Goal: Task Accomplishment & Management: Use online tool/utility

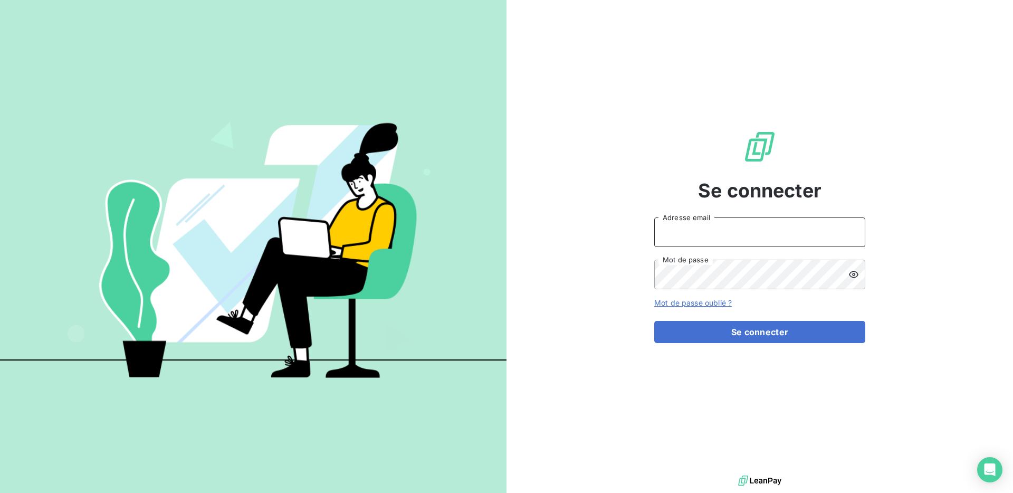
type input "hilal@entrepreneurs.com"
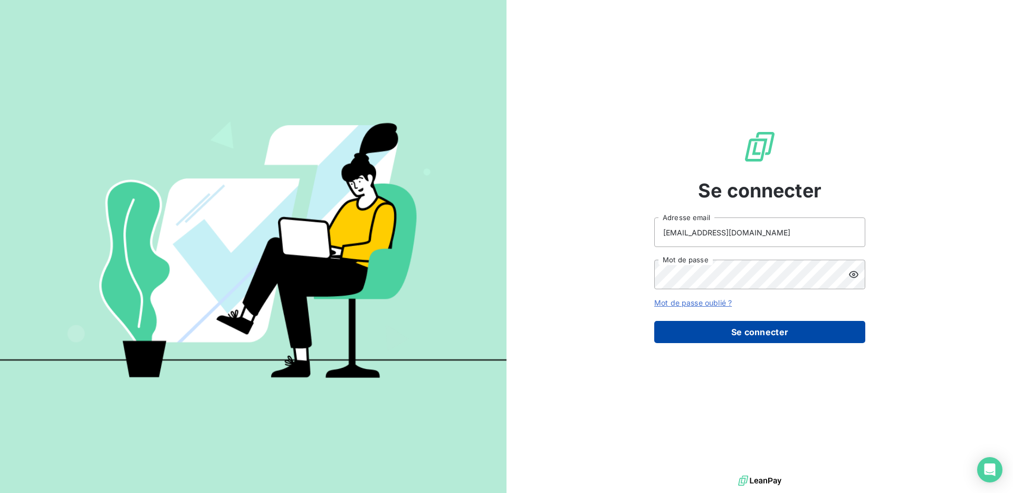
click at [759, 334] on button "Se connecter" at bounding box center [759, 332] width 211 height 22
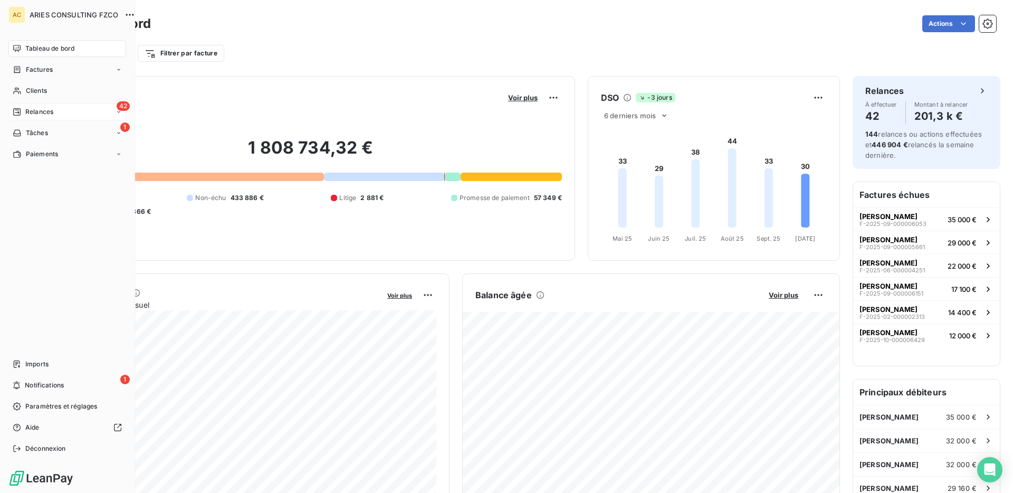
click at [21, 111] on div "Relances" at bounding box center [33, 111] width 41 height 9
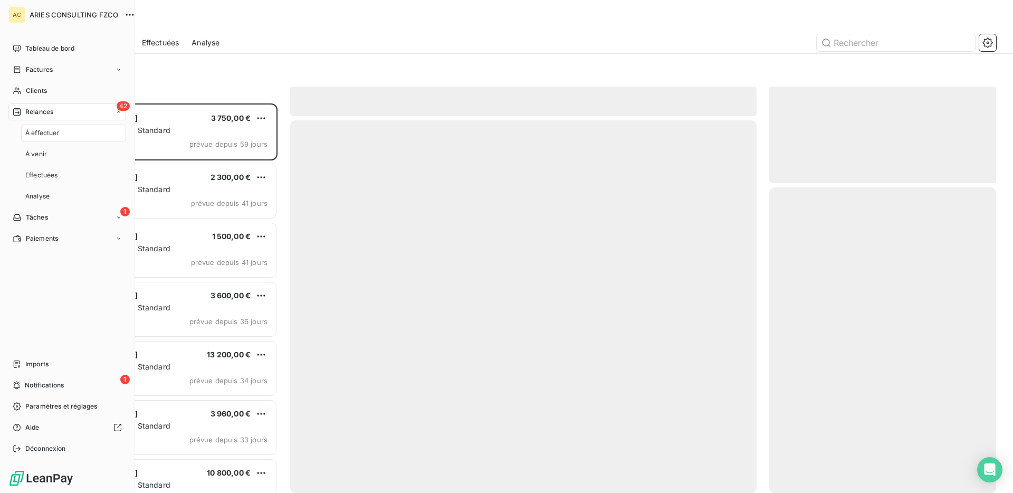
scroll to position [389, 227]
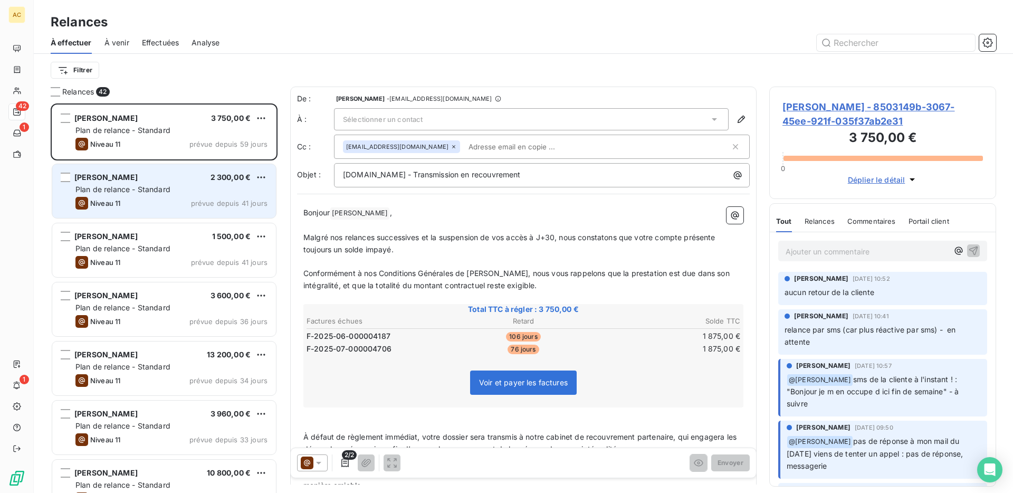
click at [202, 188] on div "Plan de relance - Standard" at bounding box center [171, 189] width 192 height 11
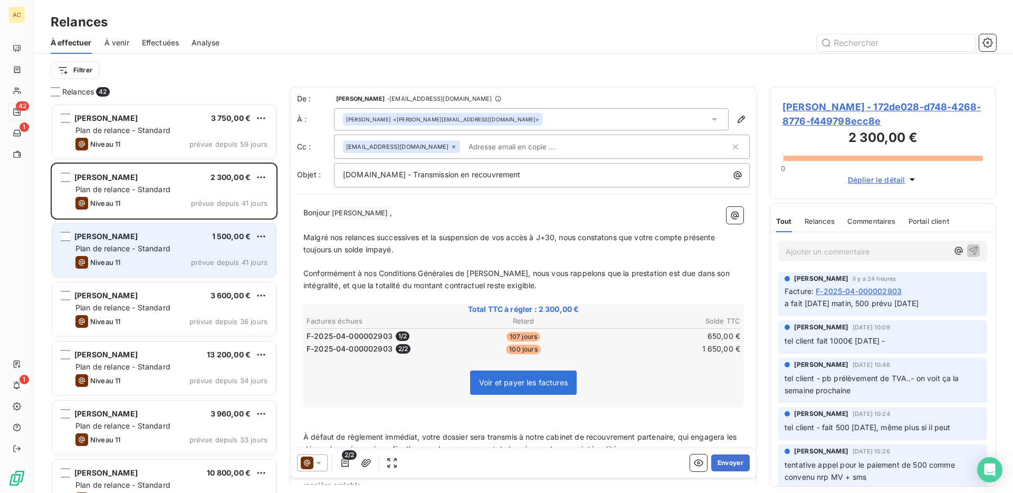
click at [227, 251] on div "Plan de relance - Standard" at bounding box center [171, 248] width 192 height 11
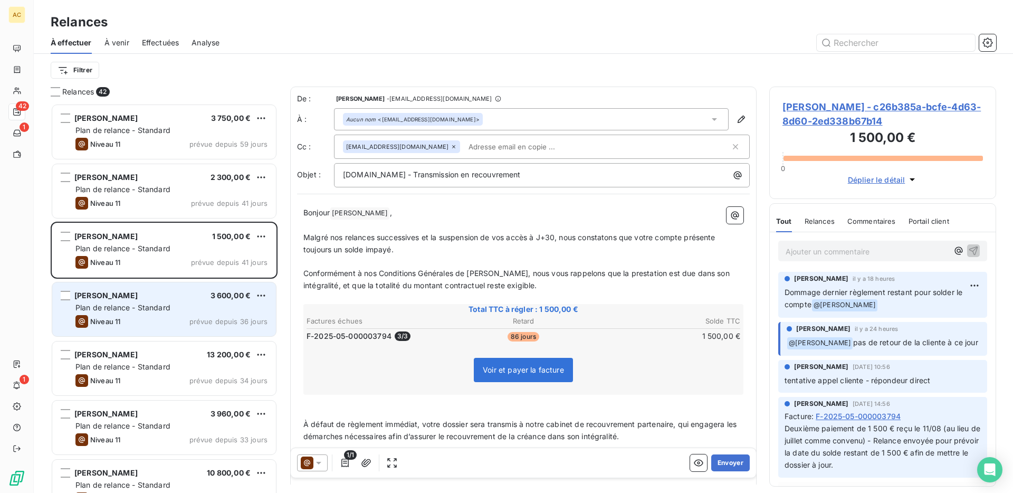
click at [159, 320] on div "Niveau 11 prévue depuis 36 jours" at bounding box center [171, 321] width 192 height 13
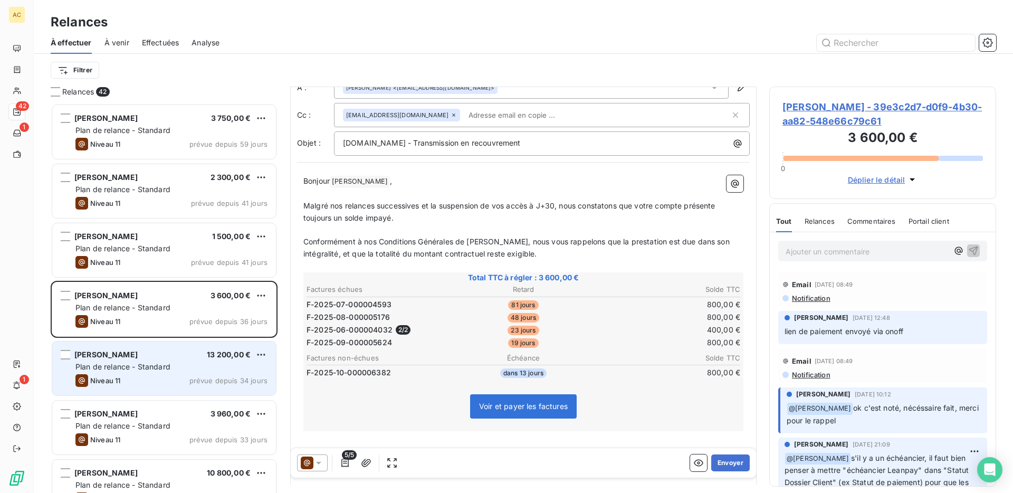
click at [200, 355] on div "Helena RUIZ 13 200,00 €" at bounding box center [171, 354] width 192 height 9
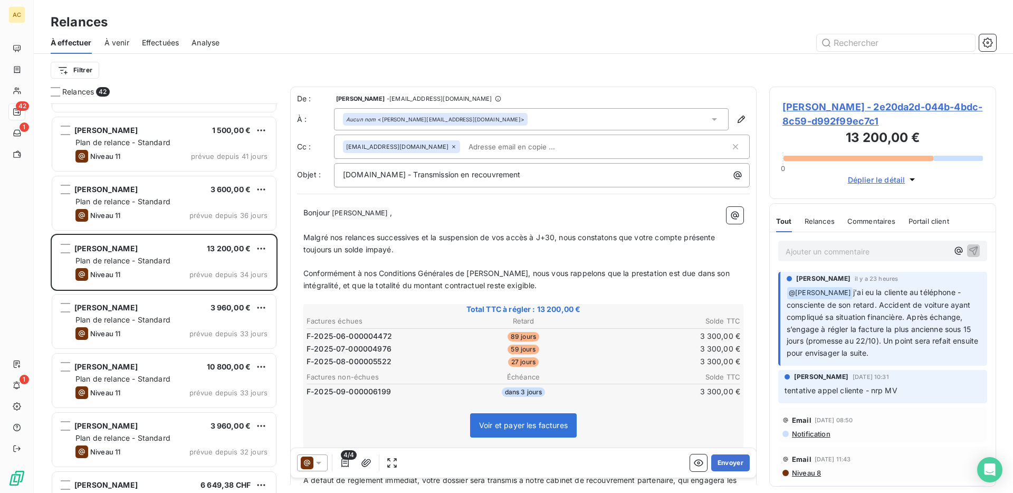
scroll to position [109, 0]
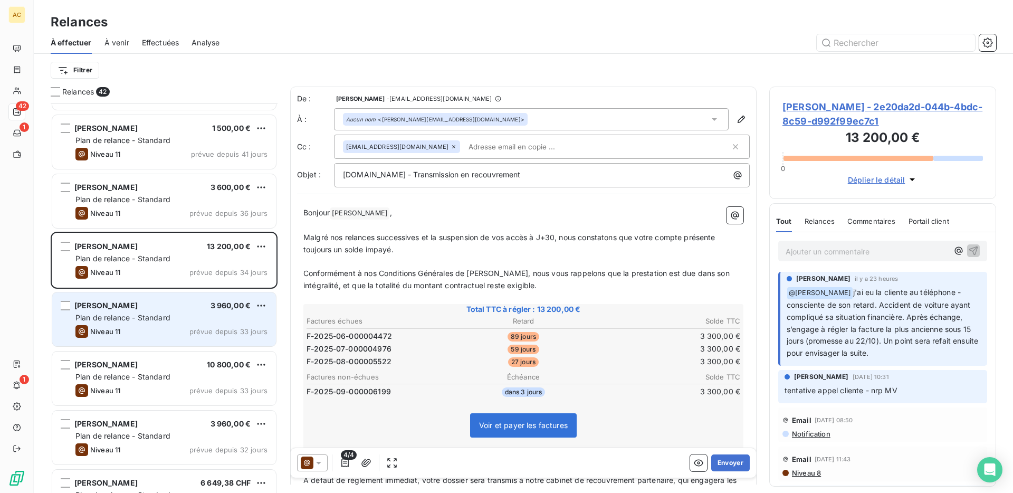
click at [213, 313] on div "Plan de relance - Standard" at bounding box center [171, 317] width 192 height 11
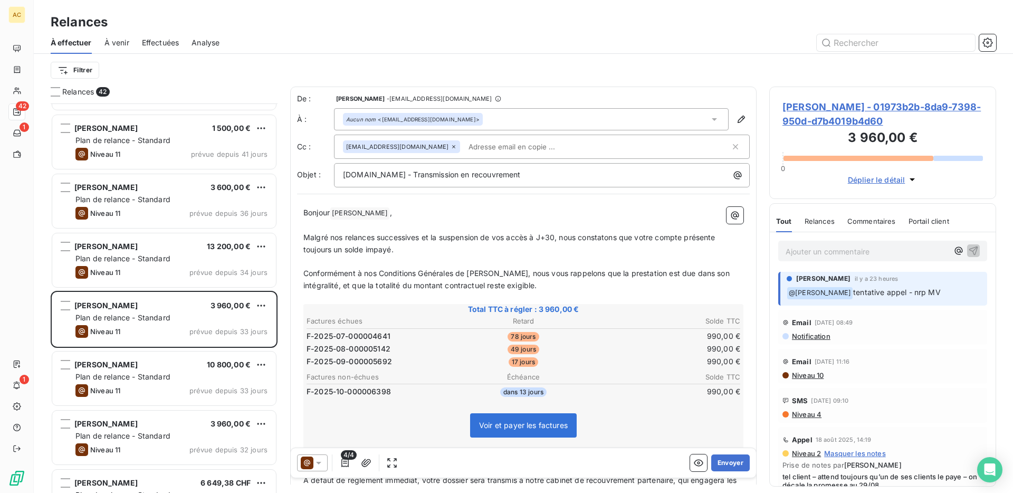
click at [866, 249] on p "Ajouter un commentaire ﻿" at bounding box center [867, 251] width 162 height 13
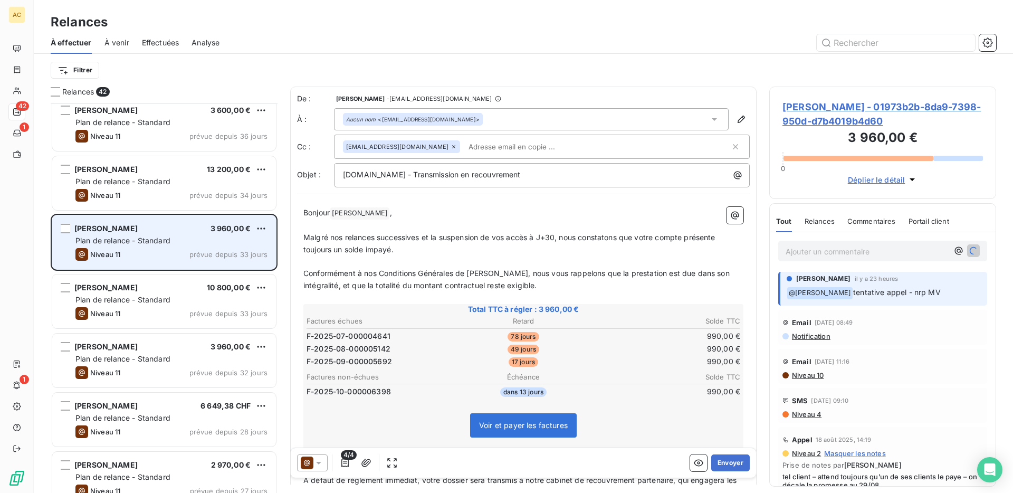
scroll to position [253, 0]
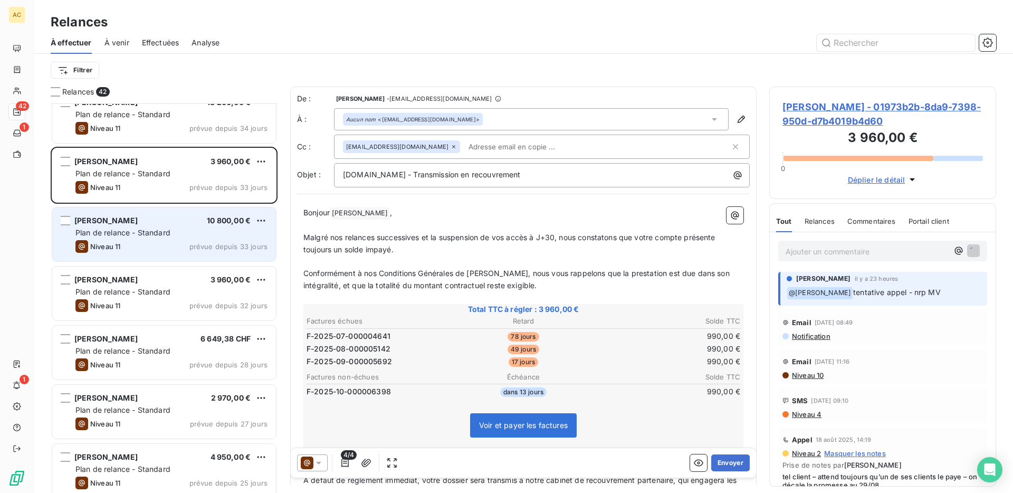
click at [175, 232] on div "Plan de relance - Standard" at bounding box center [171, 232] width 192 height 11
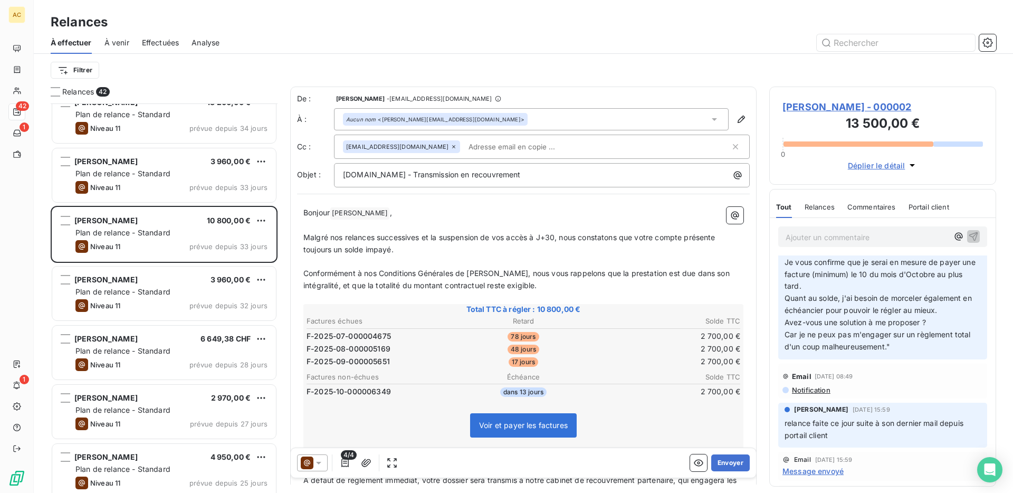
scroll to position [167, 0]
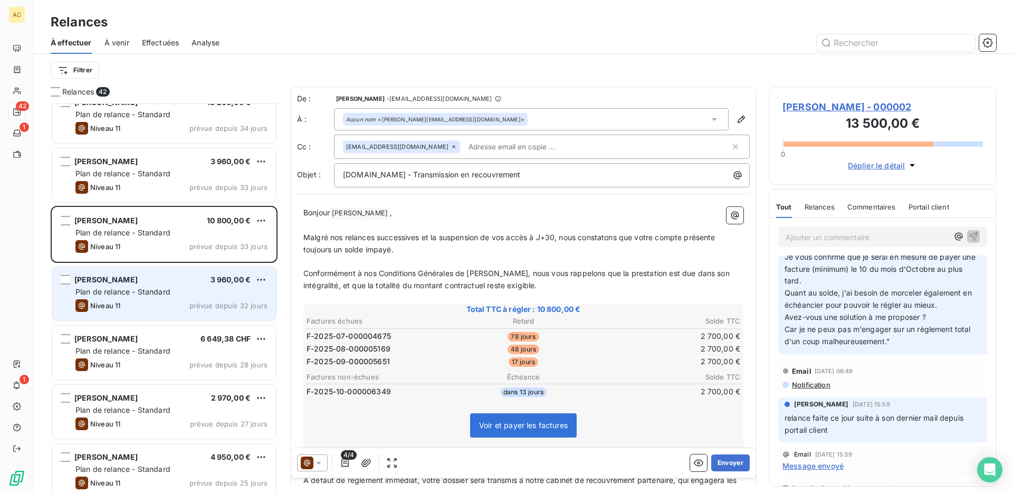
click at [187, 290] on div "Plan de relance - Standard" at bounding box center [171, 291] width 192 height 11
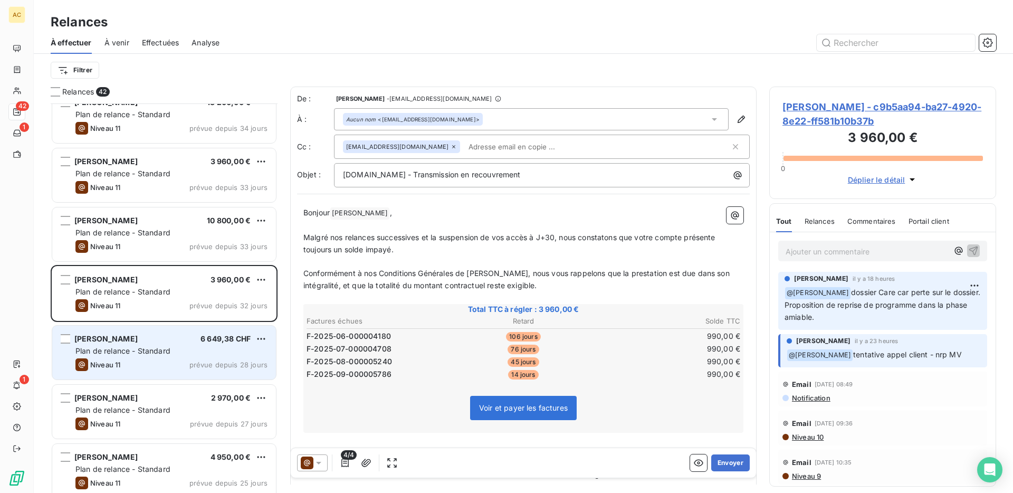
click at [218, 346] on div "Plan de relance - Standard" at bounding box center [171, 351] width 192 height 11
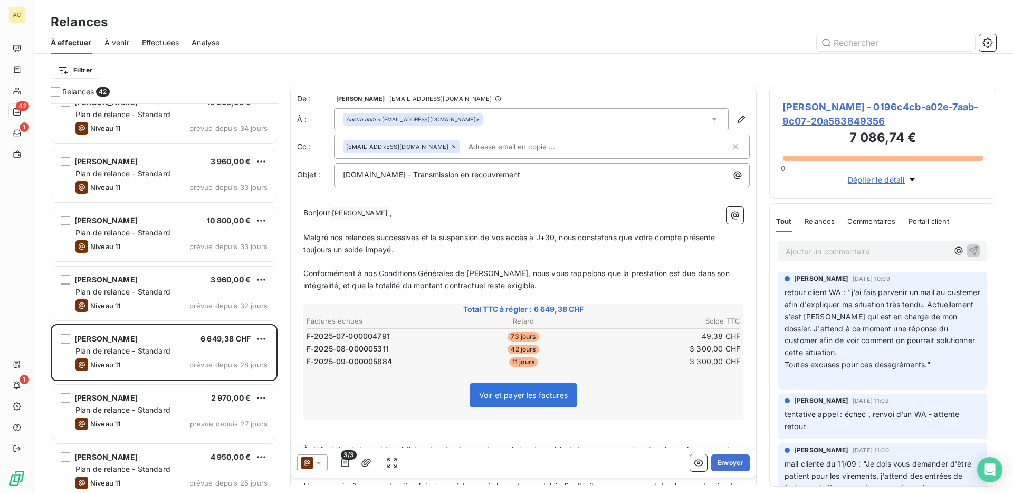
click at [810, 252] on p "Ajouter un commentaire ﻿" at bounding box center [867, 251] width 162 height 13
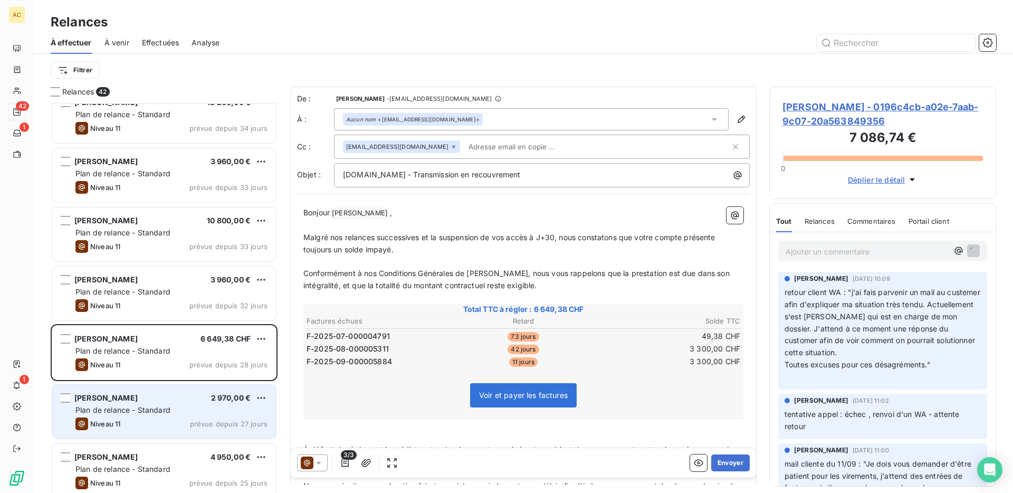
click at [202, 411] on div "Plan de relance - Standard" at bounding box center [171, 410] width 192 height 11
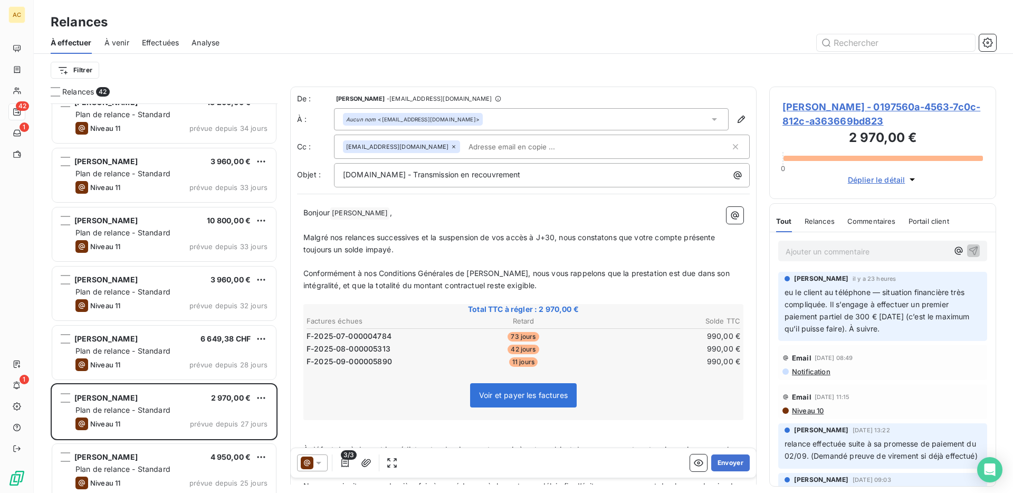
click at [828, 251] on p "Ajouter un commentaire ﻿" at bounding box center [867, 251] width 162 height 13
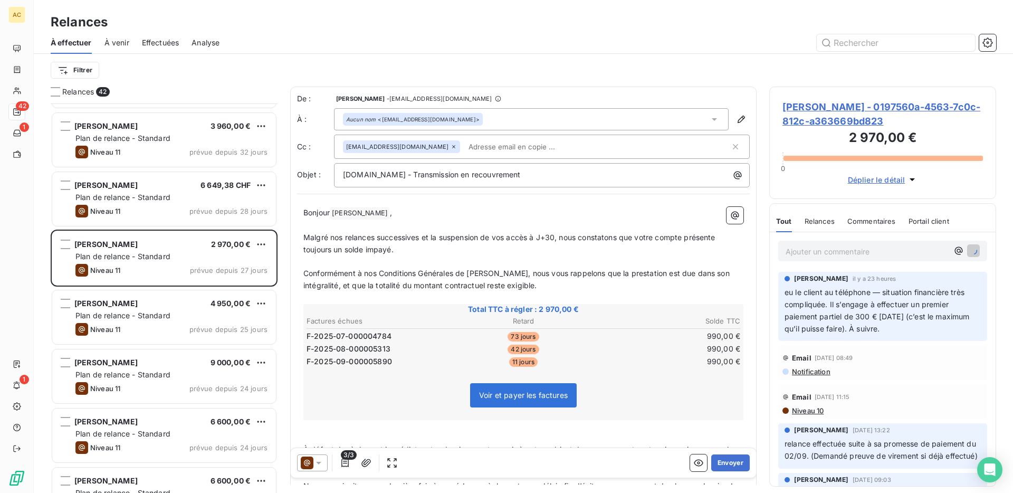
scroll to position [408, 0]
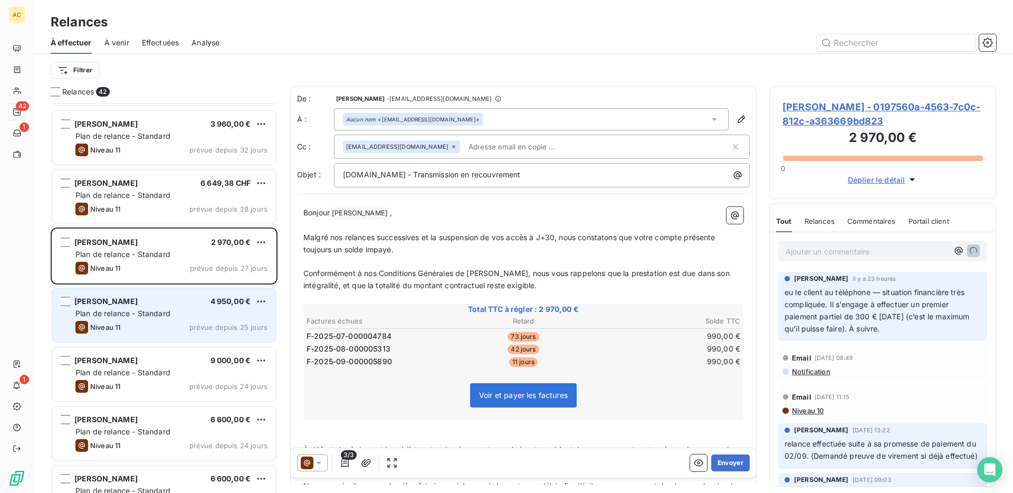
click at [210, 316] on div "Plan de relance - Standard" at bounding box center [171, 313] width 192 height 11
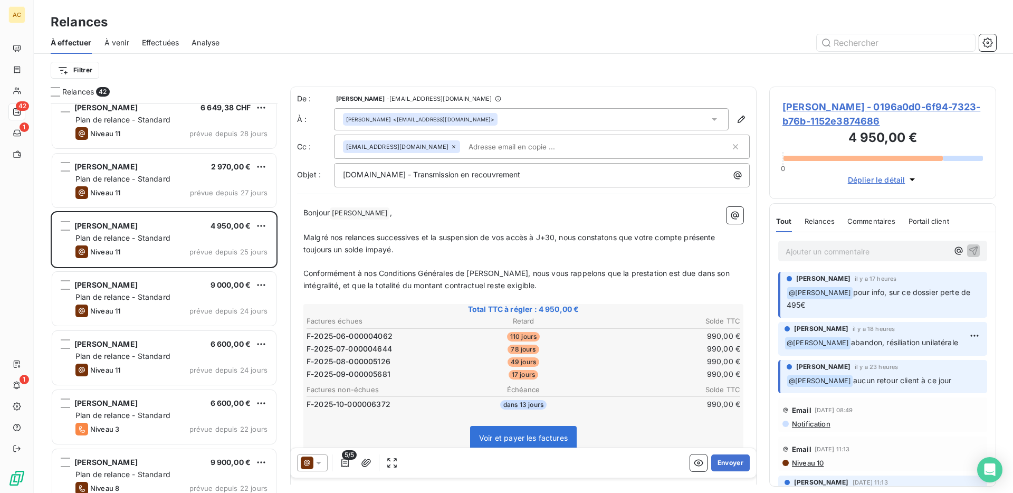
scroll to position [486, 0]
click at [831, 248] on p "Ajouter un commentaire ﻿" at bounding box center [867, 251] width 162 height 13
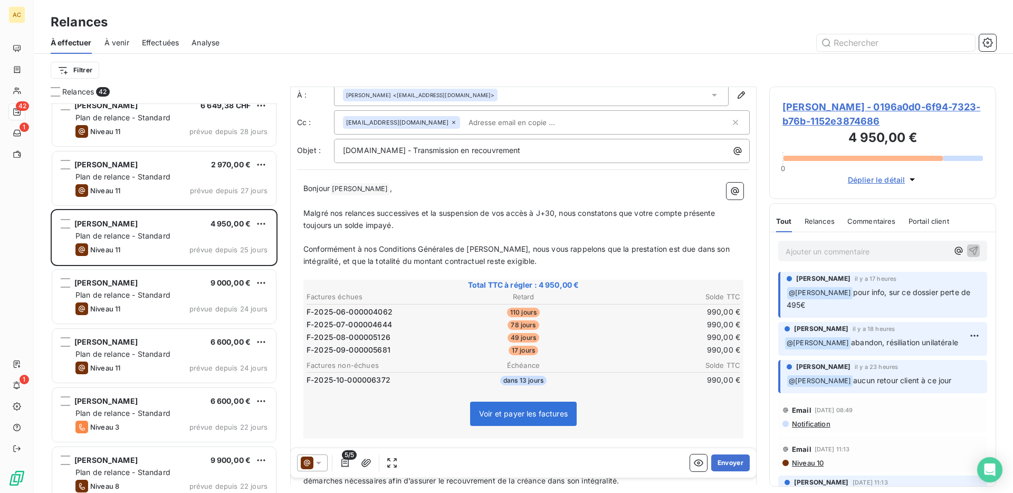
scroll to position [9, 0]
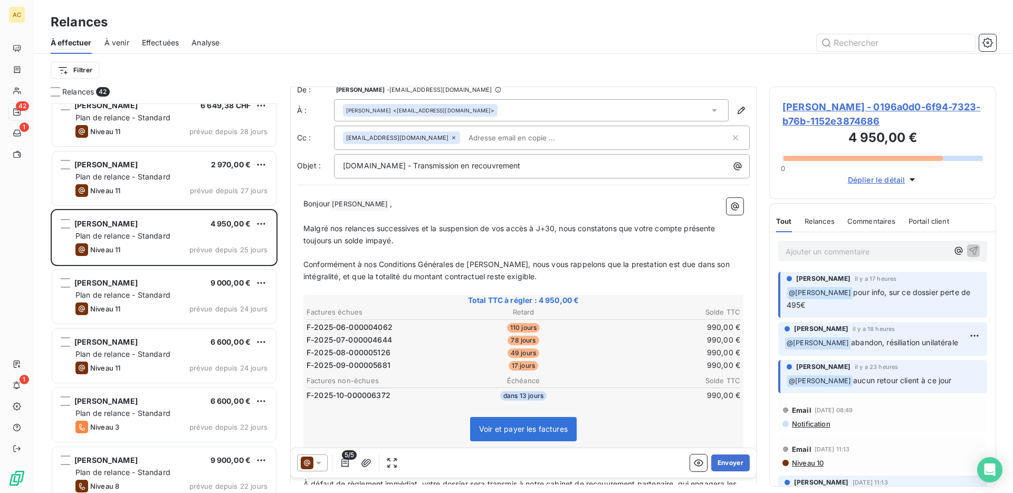
click at [821, 253] on p "Ajouter un commentaire ﻿" at bounding box center [867, 251] width 162 height 13
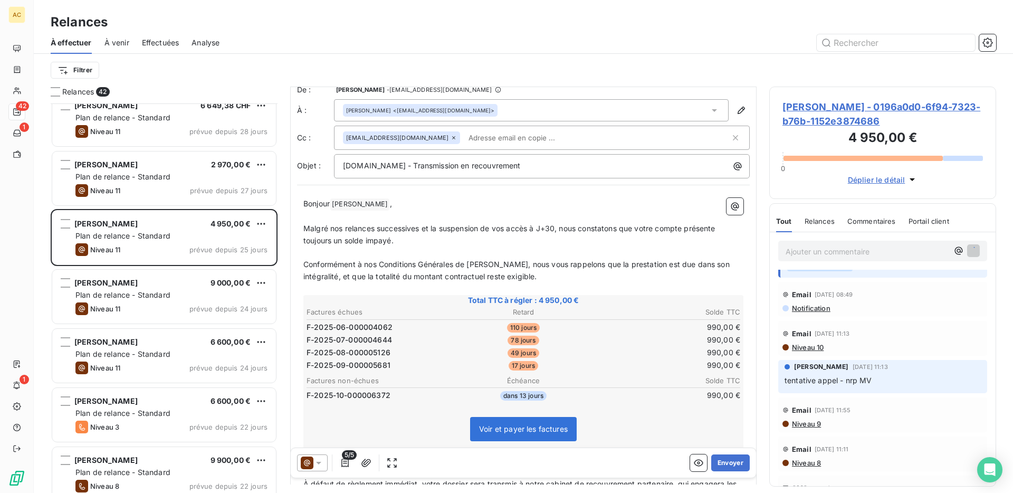
scroll to position [0, 0]
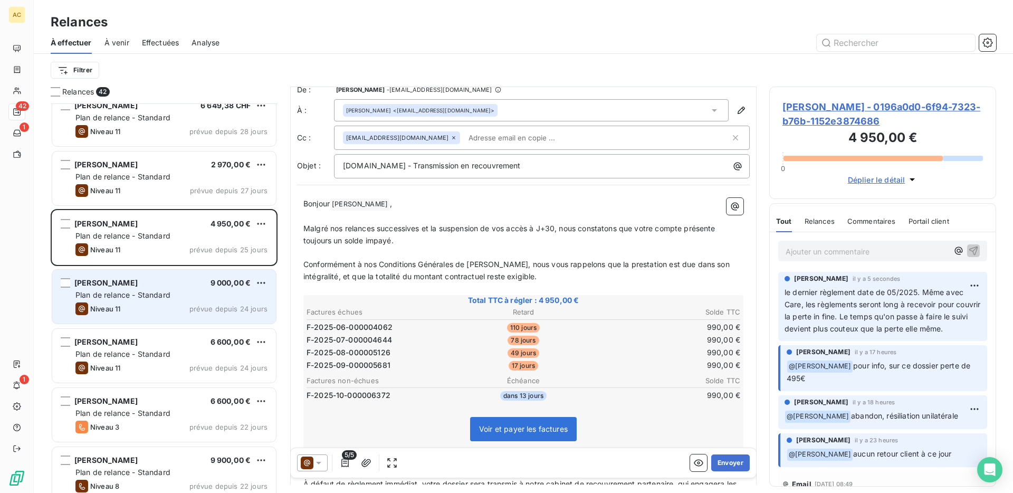
click at [162, 302] on div "Niveau 11 prévue depuis 24 jours" at bounding box center [171, 308] width 192 height 13
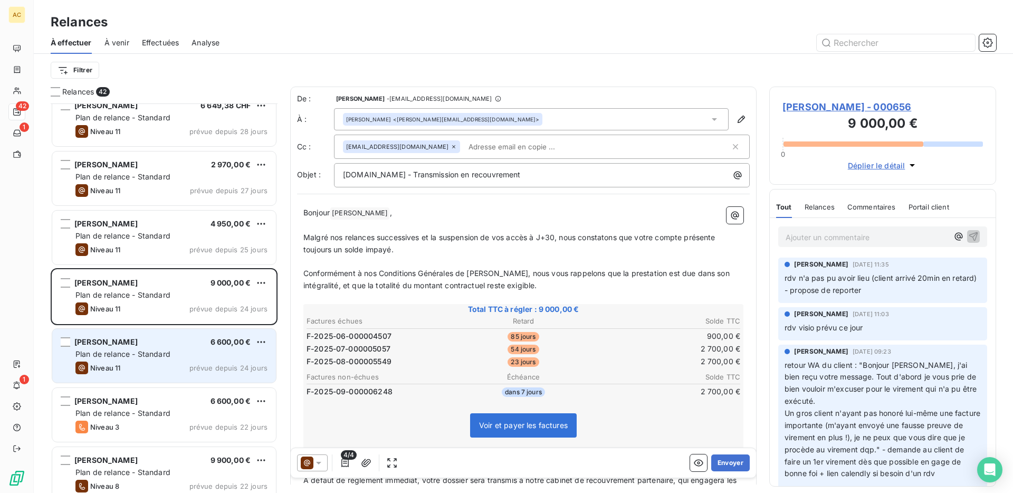
click at [209, 363] on span "prévue depuis 24 jours" at bounding box center [228, 367] width 78 height 8
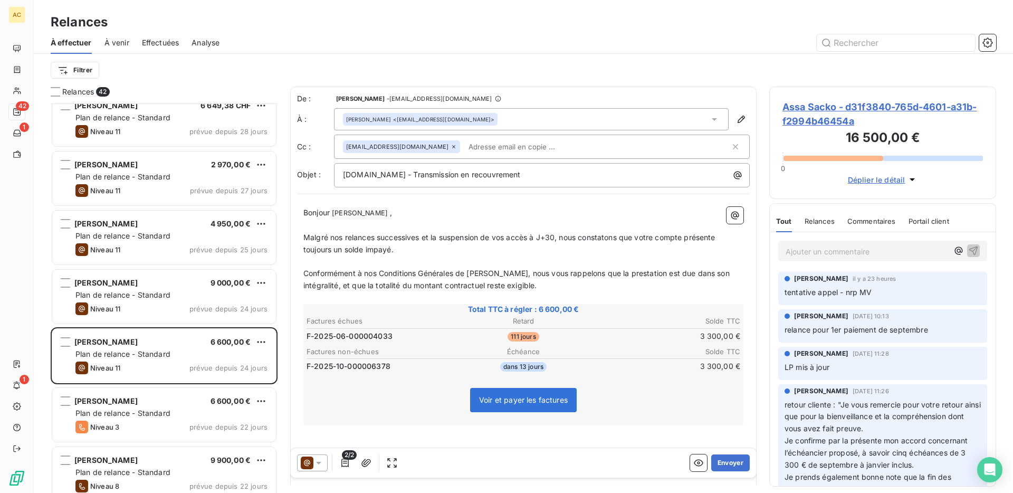
click at [801, 252] on p "Ajouter un commentaire ﻿" at bounding box center [867, 251] width 162 height 13
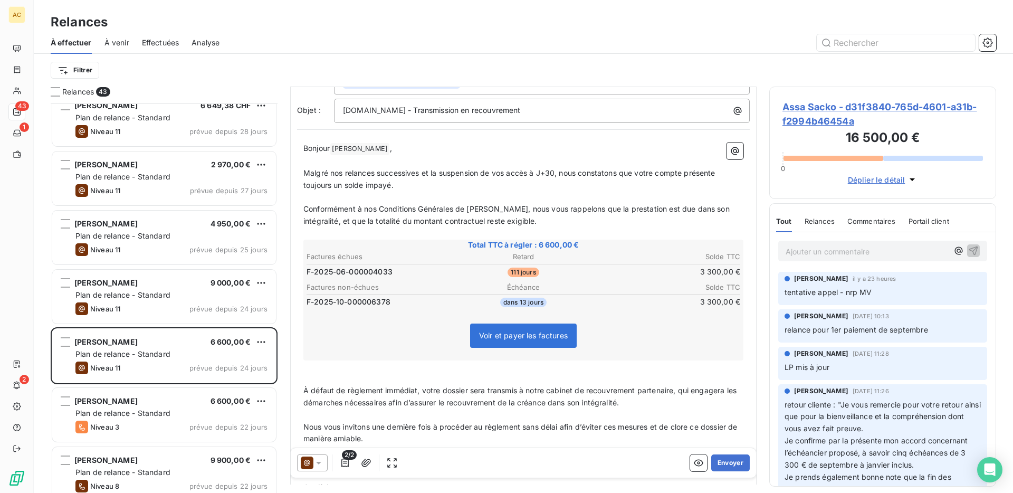
scroll to position [170, 0]
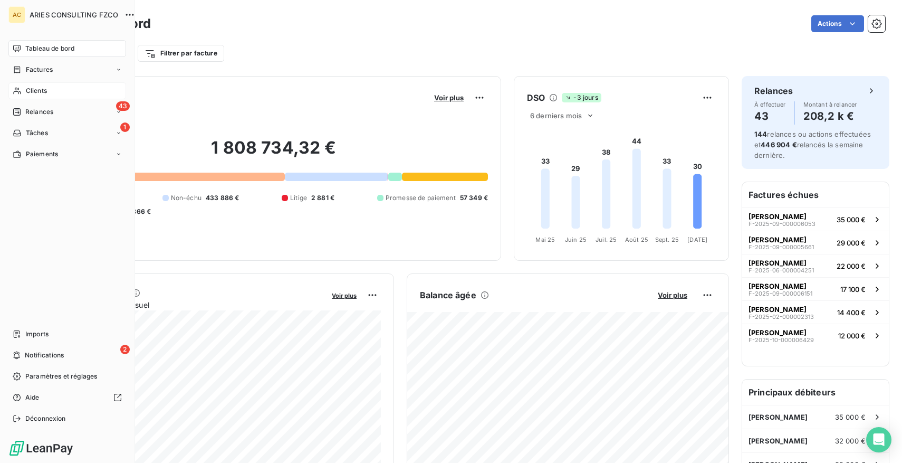
click at [37, 89] on span "Clients" at bounding box center [36, 90] width 21 height 9
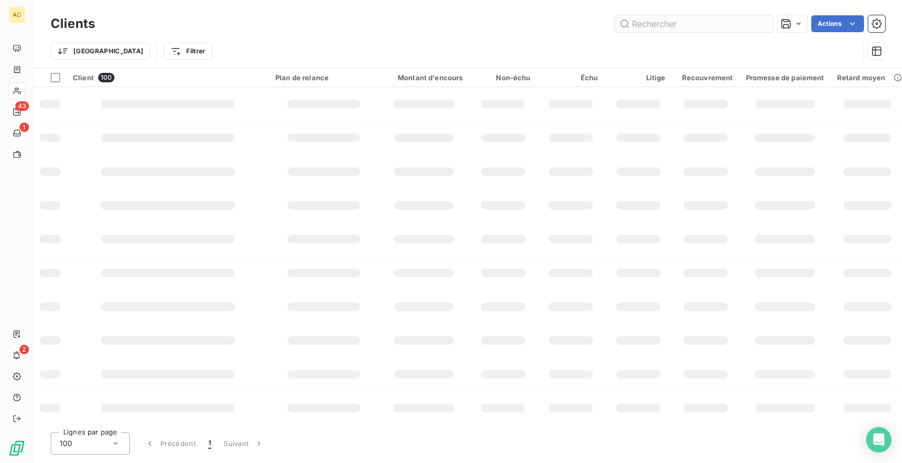
click at [642, 26] on input "text" at bounding box center [694, 23] width 158 height 17
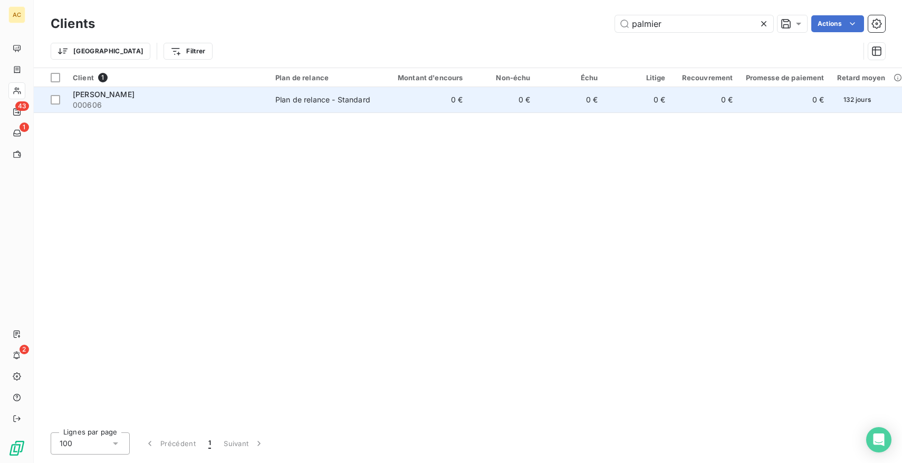
type input "palmier"
click at [278, 109] on td "Plan de relance - Standard" at bounding box center [324, 99] width 110 height 25
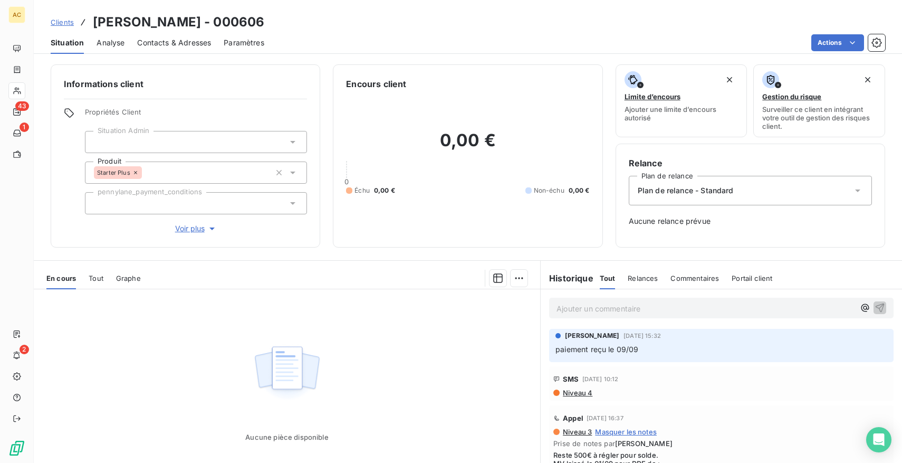
click at [102, 275] on span "Tout" at bounding box center [96, 278] width 15 height 8
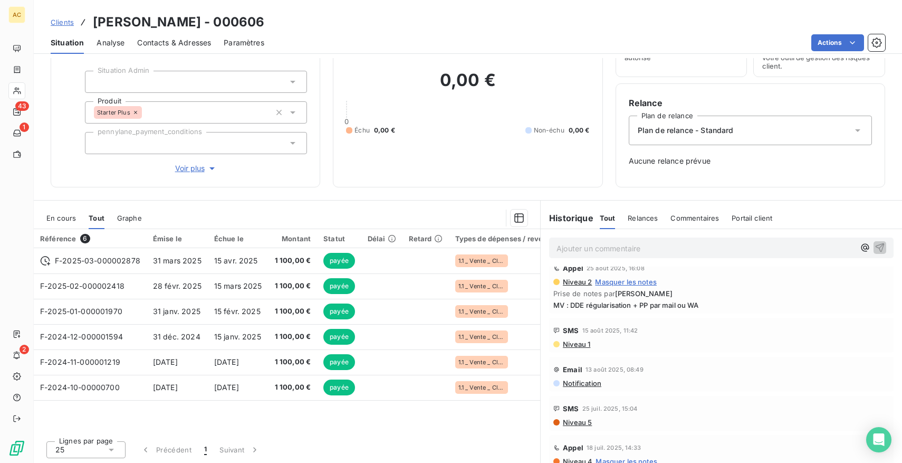
scroll to position [218, 0]
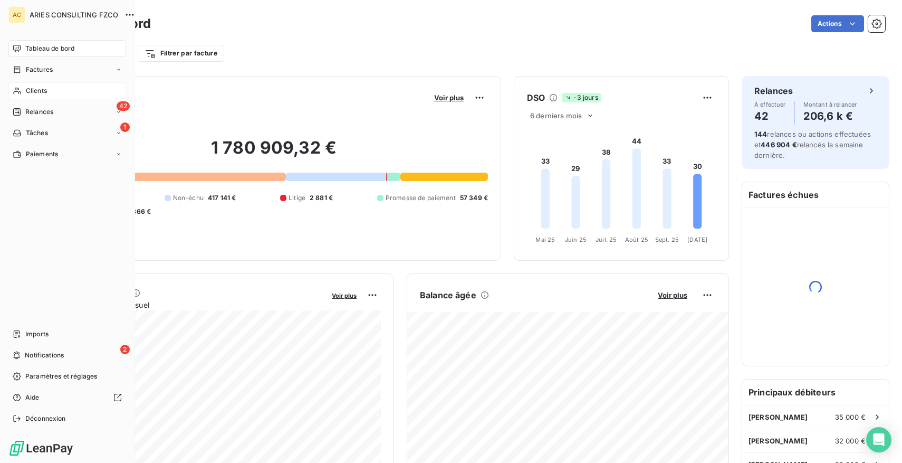
click at [39, 92] on span "Clients" at bounding box center [36, 90] width 21 height 9
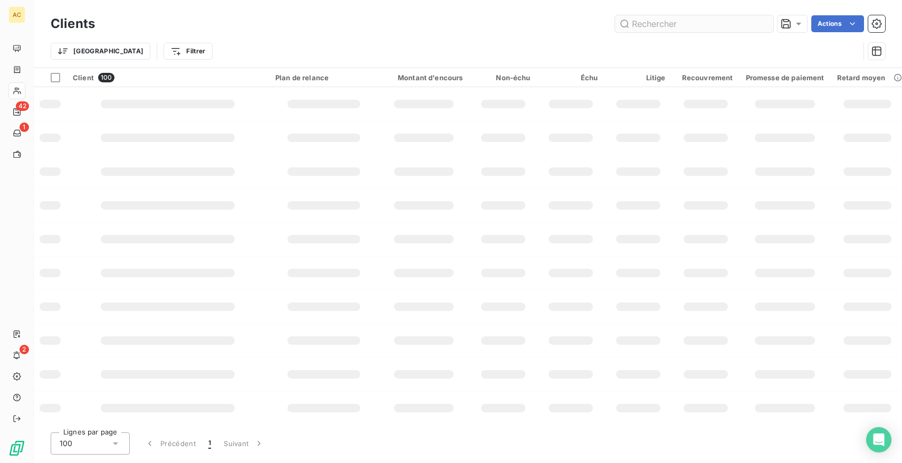
click at [706, 28] on input "text" at bounding box center [694, 23] width 158 height 17
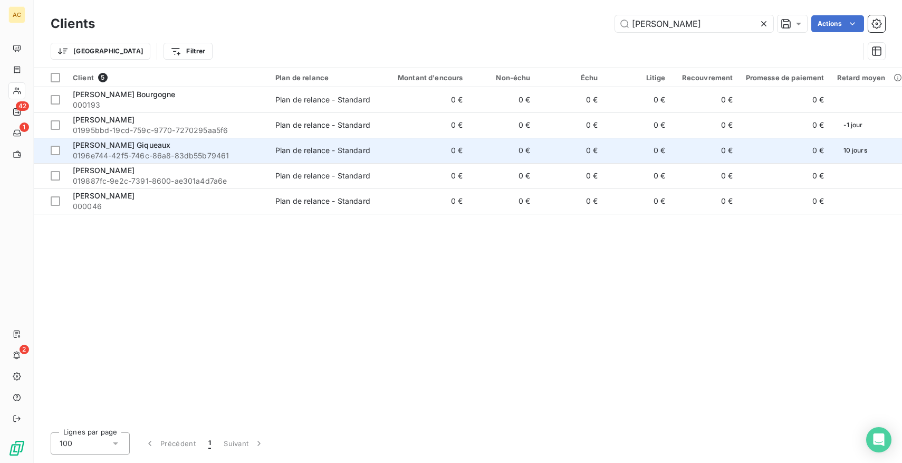
type input "magali"
click at [338, 144] on td "Plan de relance - Standard" at bounding box center [324, 150] width 110 height 25
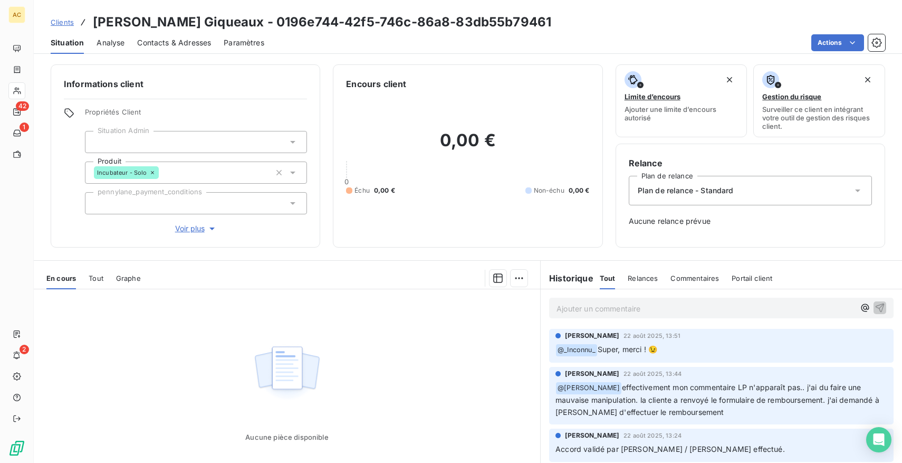
click at [98, 277] on span "Tout" at bounding box center [96, 278] width 15 height 8
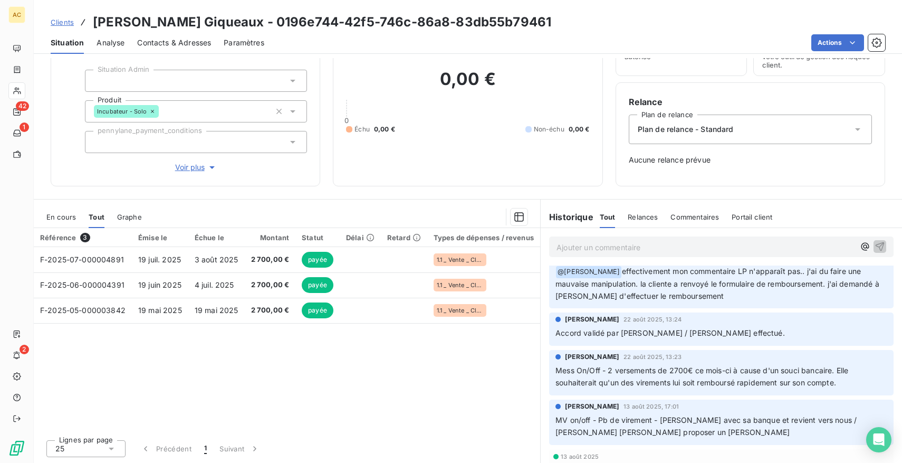
scroll to position [55, 0]
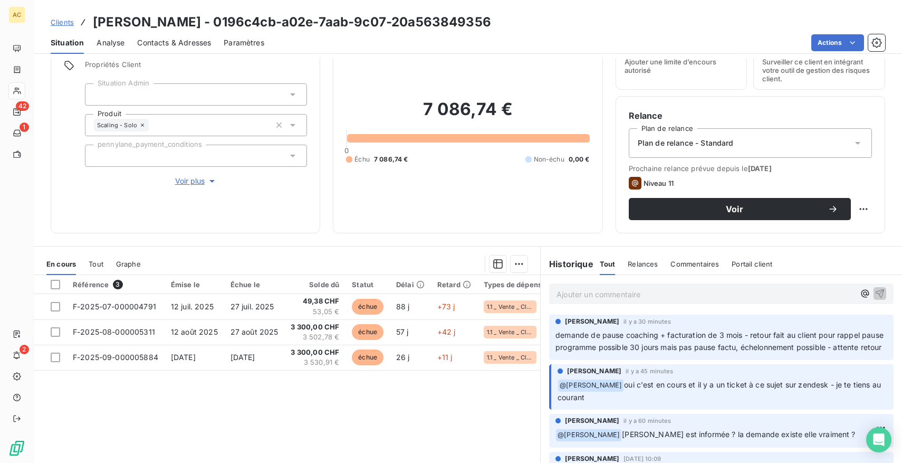
click at [599, 288] on p "Ajouter un commentaire ﻿" at bounding box center [706, 294] width 298 height 13
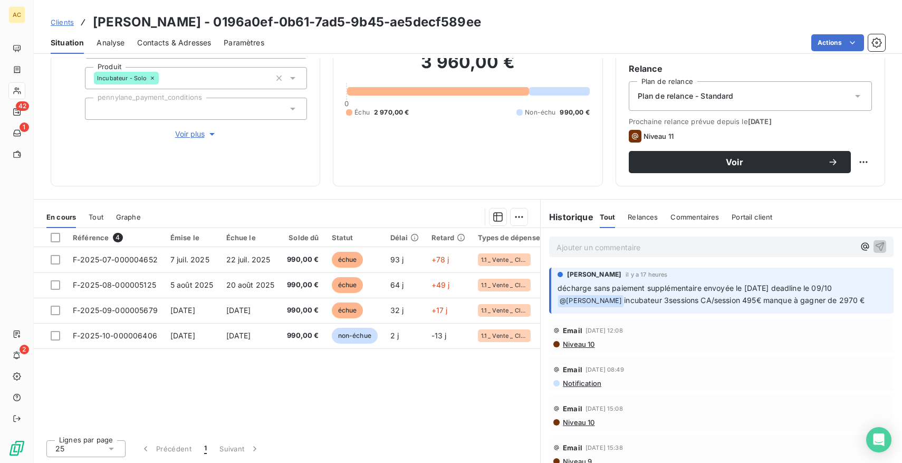
click at [653, 249] on p "Ajouter un commentaire ﻿" at bounding box center [706, 247] width 298 height 13
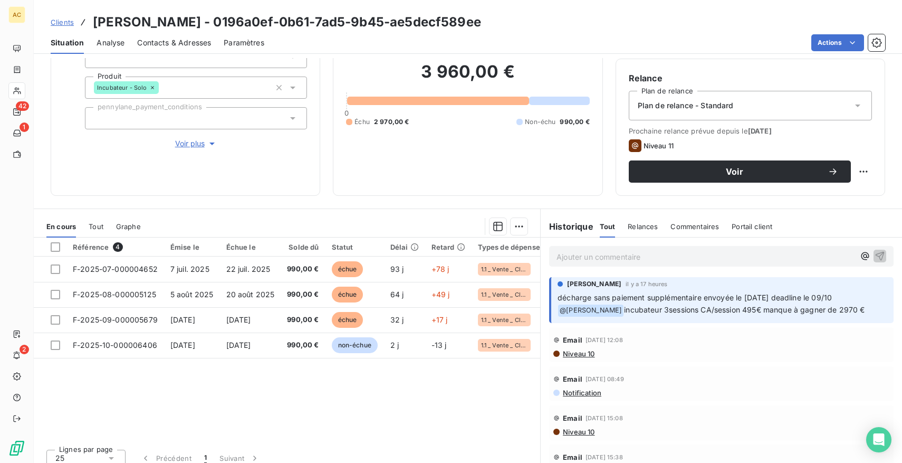
scroll to position [83, 0]
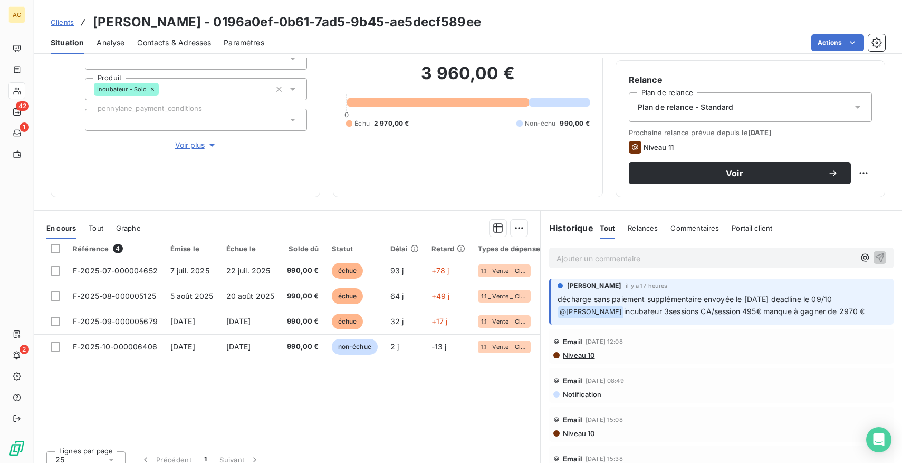
click at [97, 228] on span "Tout" at bounding box center [96, 228] width 15 height 8
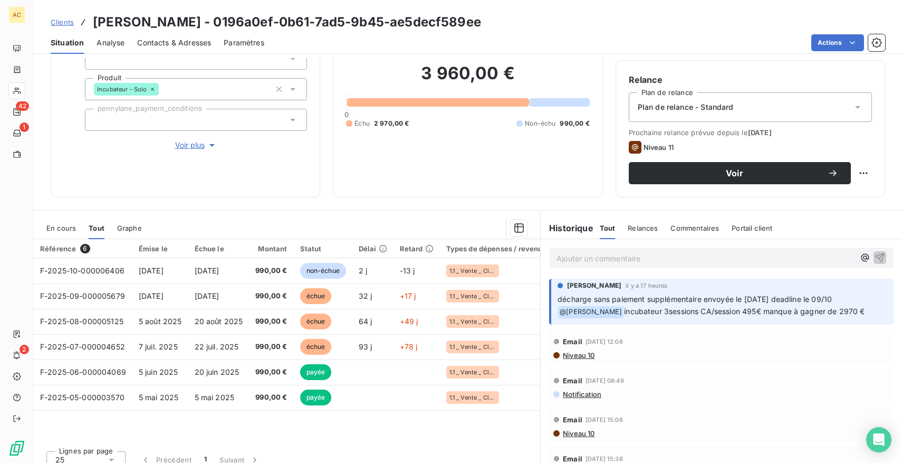
click at [198, 145] on span "Voir plus" at bounding box center [196, 145] width 42 height 11
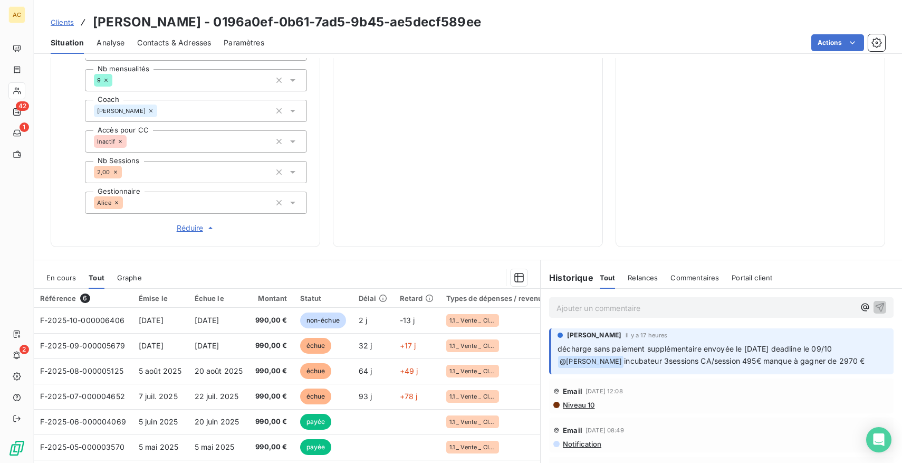
scroll to position [332, 0]
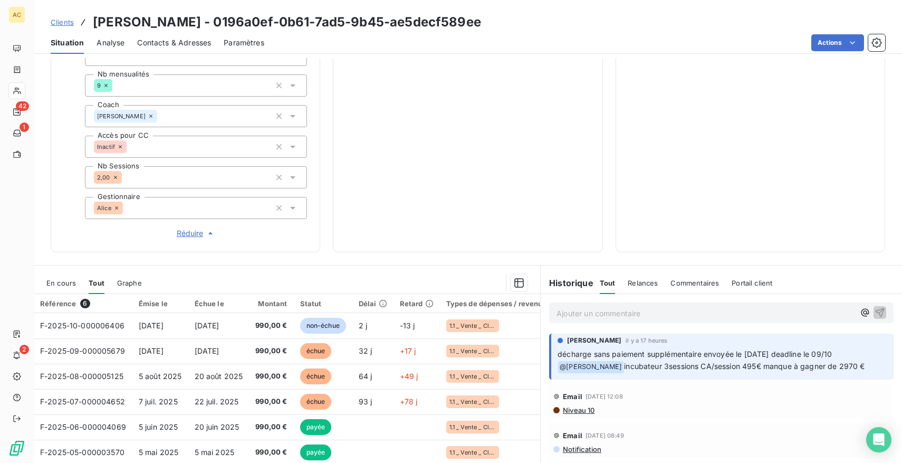
click at [631, 308] on p "Ajouter un commentaire ﻿" at bounding box center [706, 313] width 298 height 13
click at [878, 309] on icon "button" at bounding box center [880, 312] width 11 height 11
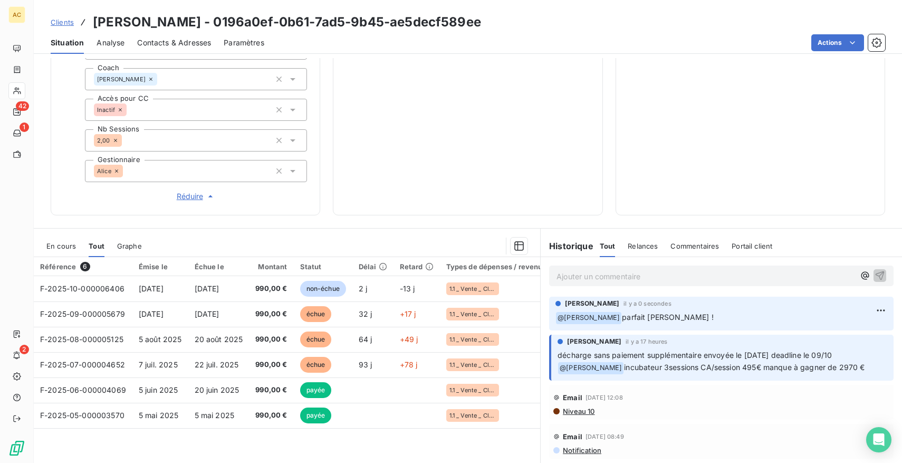
scroll to position [398, 0]
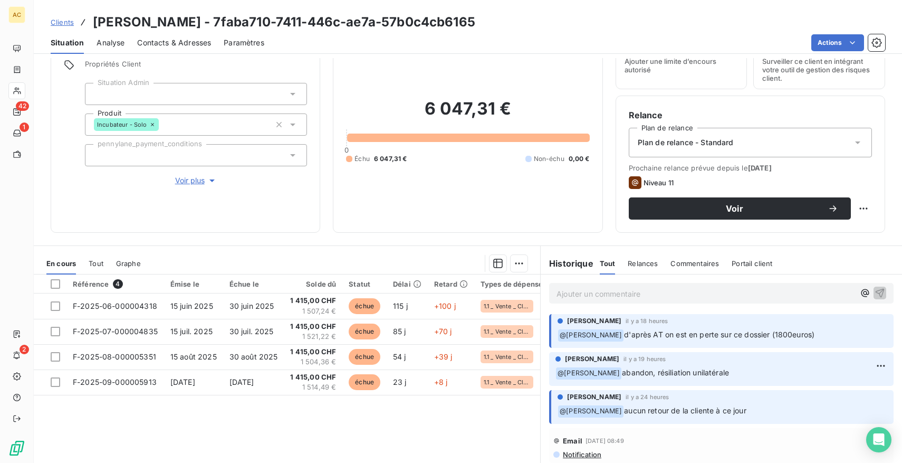
scroll to position [49, 0]
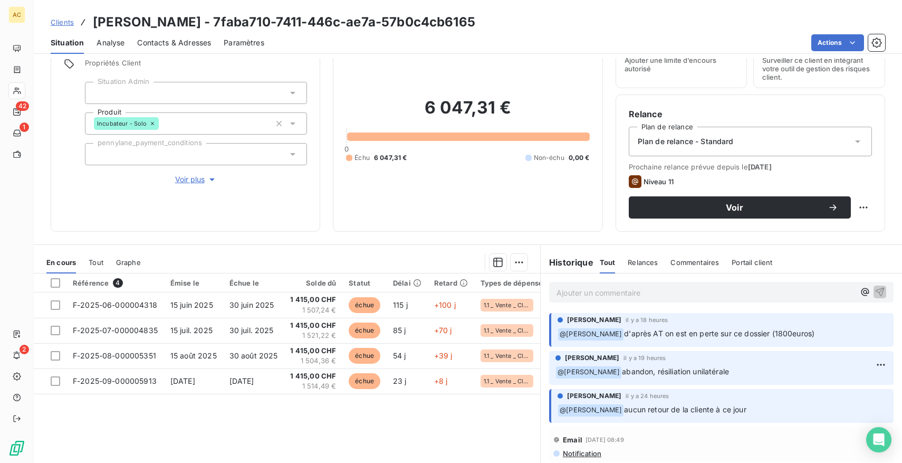
click at [95, 258] on span "Tout" at bounding box center [96, 262] width 15 height 8
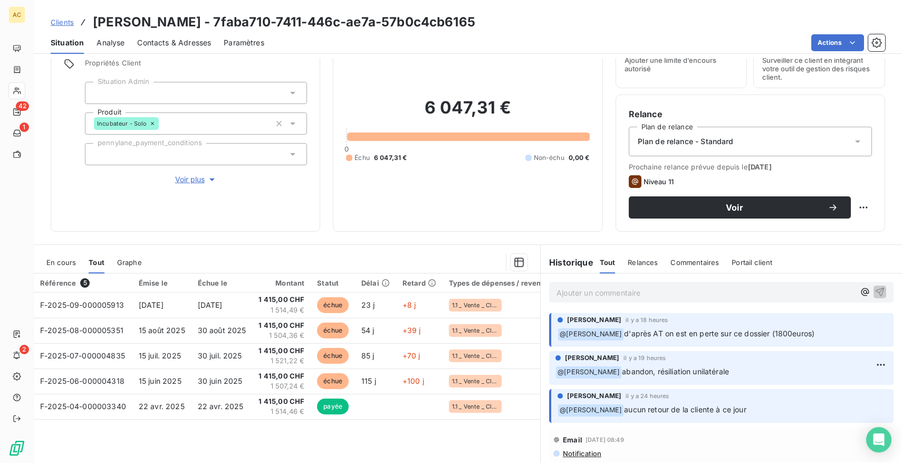
click at [191, 180] on span "Voir plus" at bounding box center [196, 179] width 42 height 11
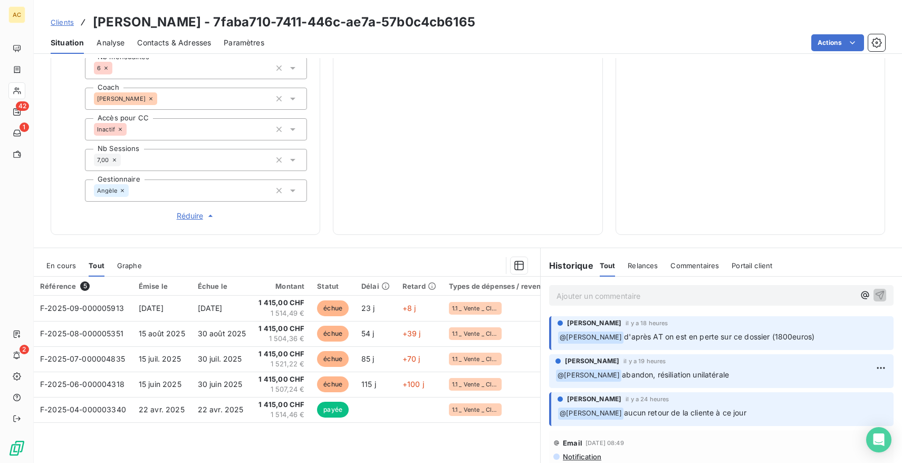
scroll to position [398, 0]
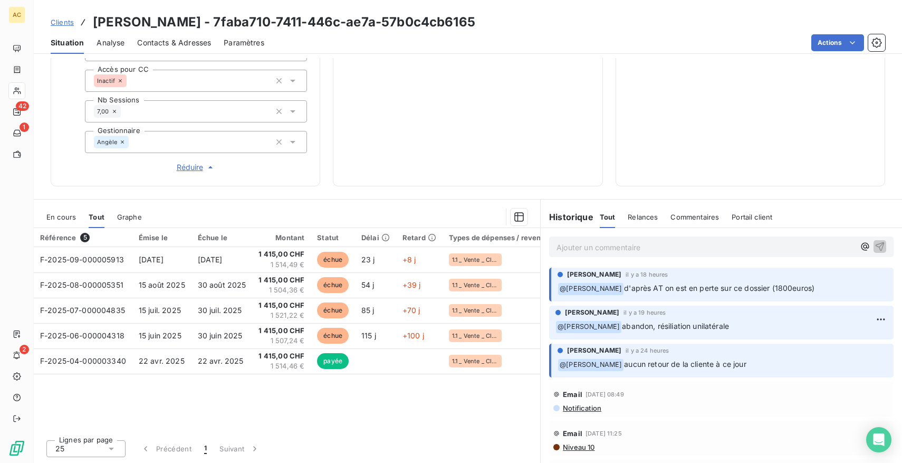
click at [872, 285] on p "﻿ @ [PERSON_NAME] d'après AT on est en perte sur ce dossier (1800euros)" at bounding box center [723, 288] width 330 height 13
click at [653, 252] on p "Ajouter un commentaire ﻿" at bounding box center [706, 247] width 298 height 13
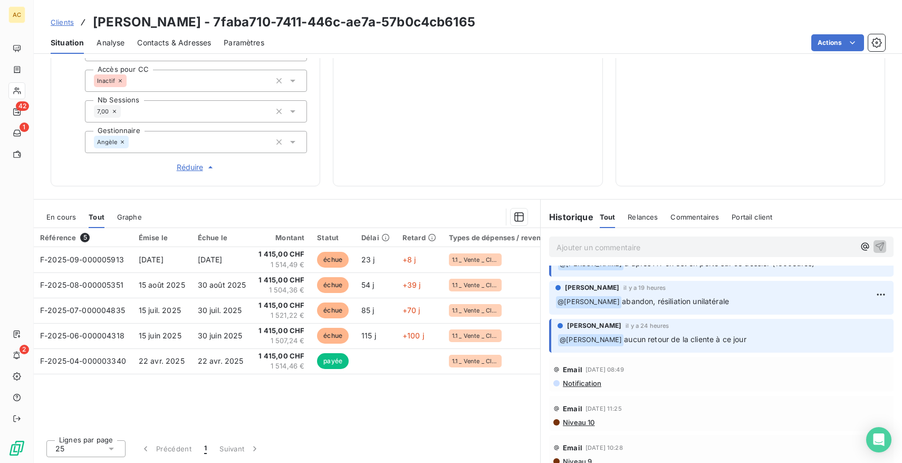
scroll to position [0, 0]
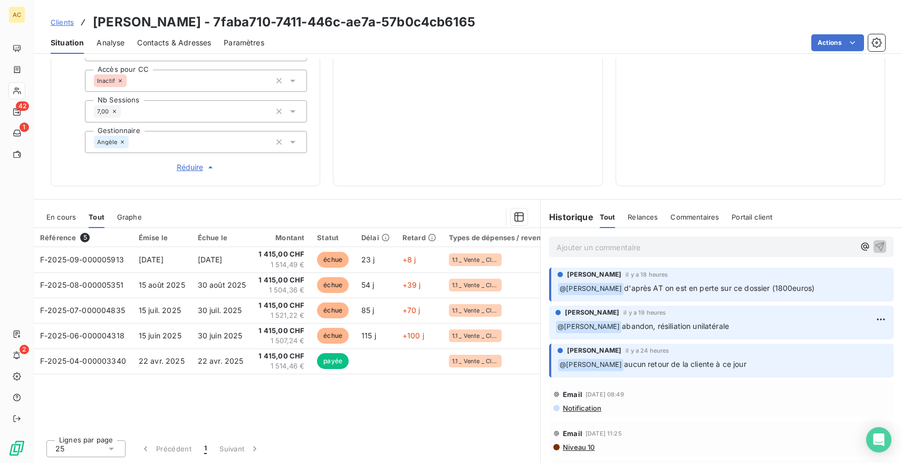
click at [629, 245] on p "Ajouter un commentaire ﻿" at bounding box center [706, 247] width 298 height 13
click at [880, 248] on icon "button" at bounding box center [880, 246] width 11 height 11
